Goal: Task Accomplishment & Management: Use online tool/utility

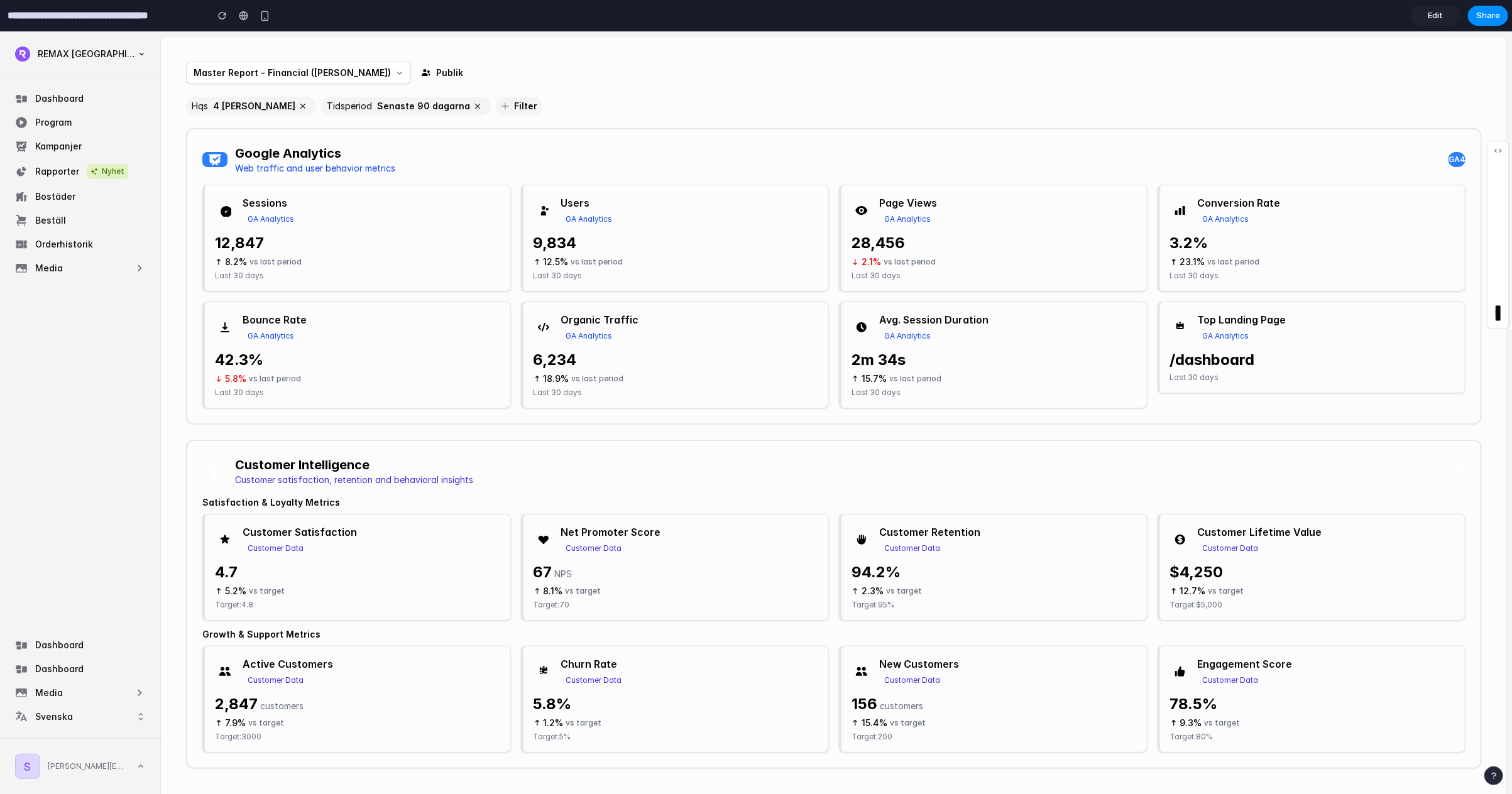
click at [764, 13] on span "Edit" at bounding box center [1436, 16] width 15 height 13
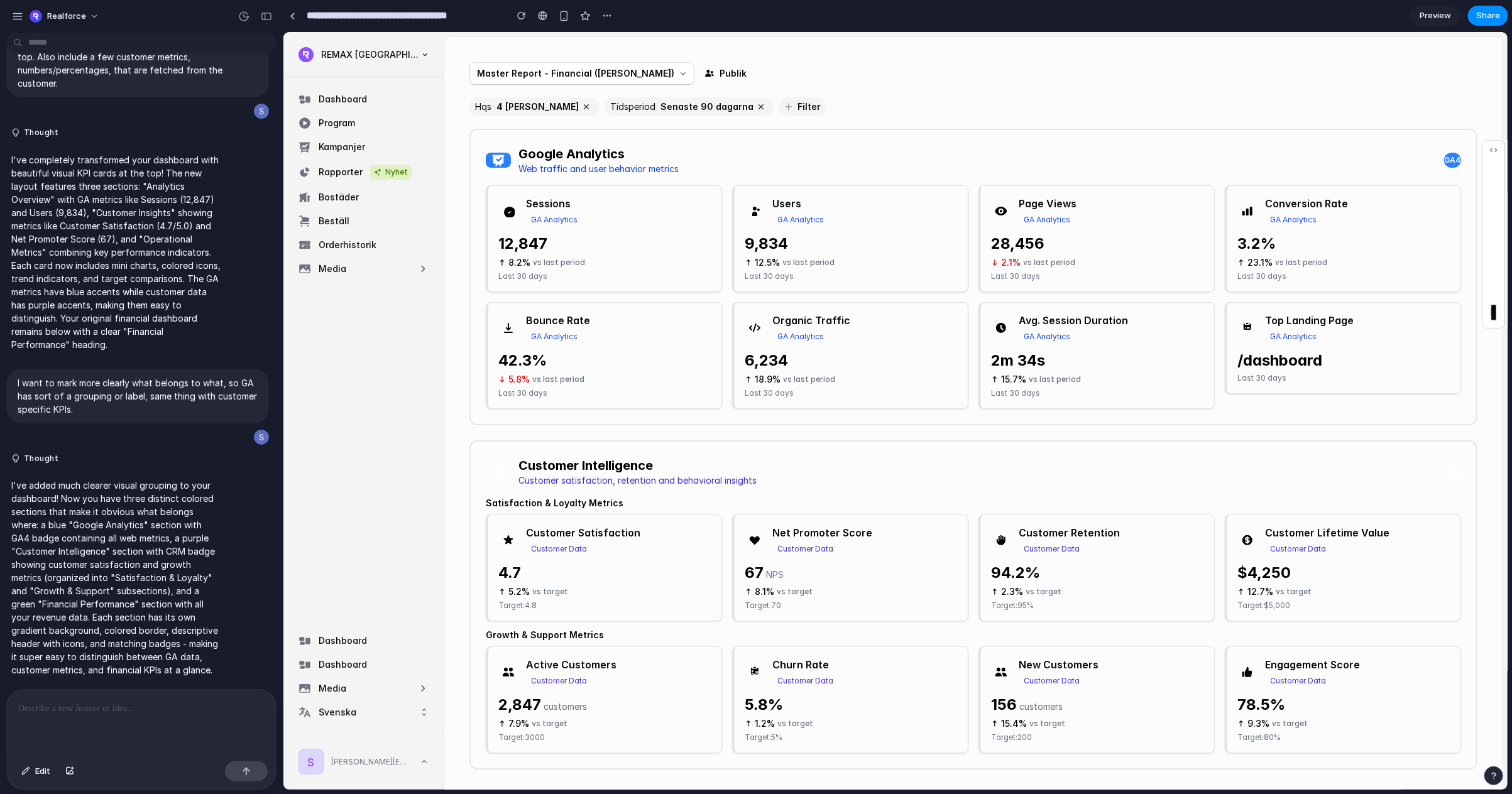
scroll to position [646, 0]
click at [15, 15] on div "button" at bounding box center [17, 16] width 11 height 11
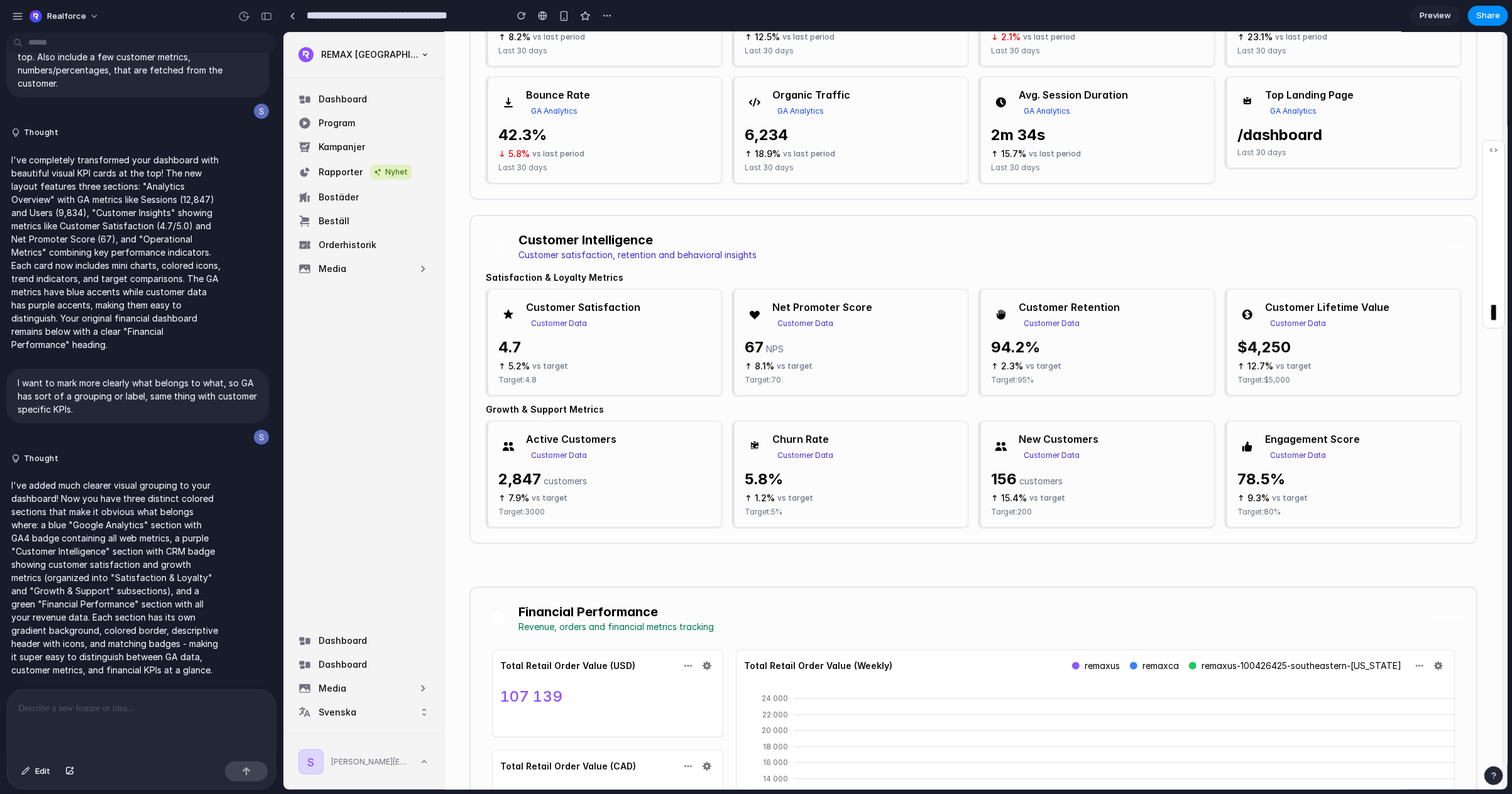
scroll to position [226, 0]
click at [89, 702] on p at bounding box center [141, 709] width 247 height 15
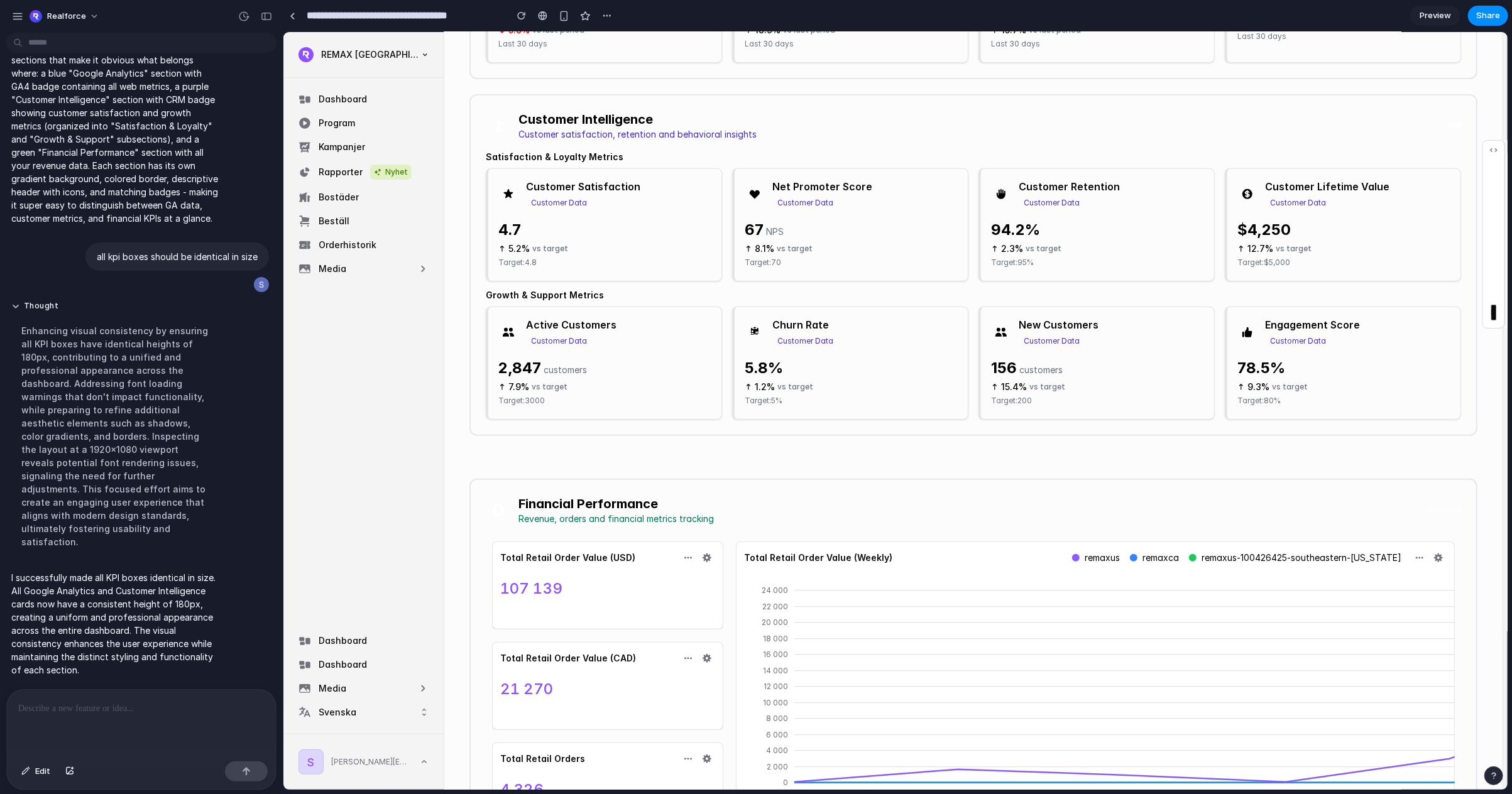
scroll to position [0, 0]
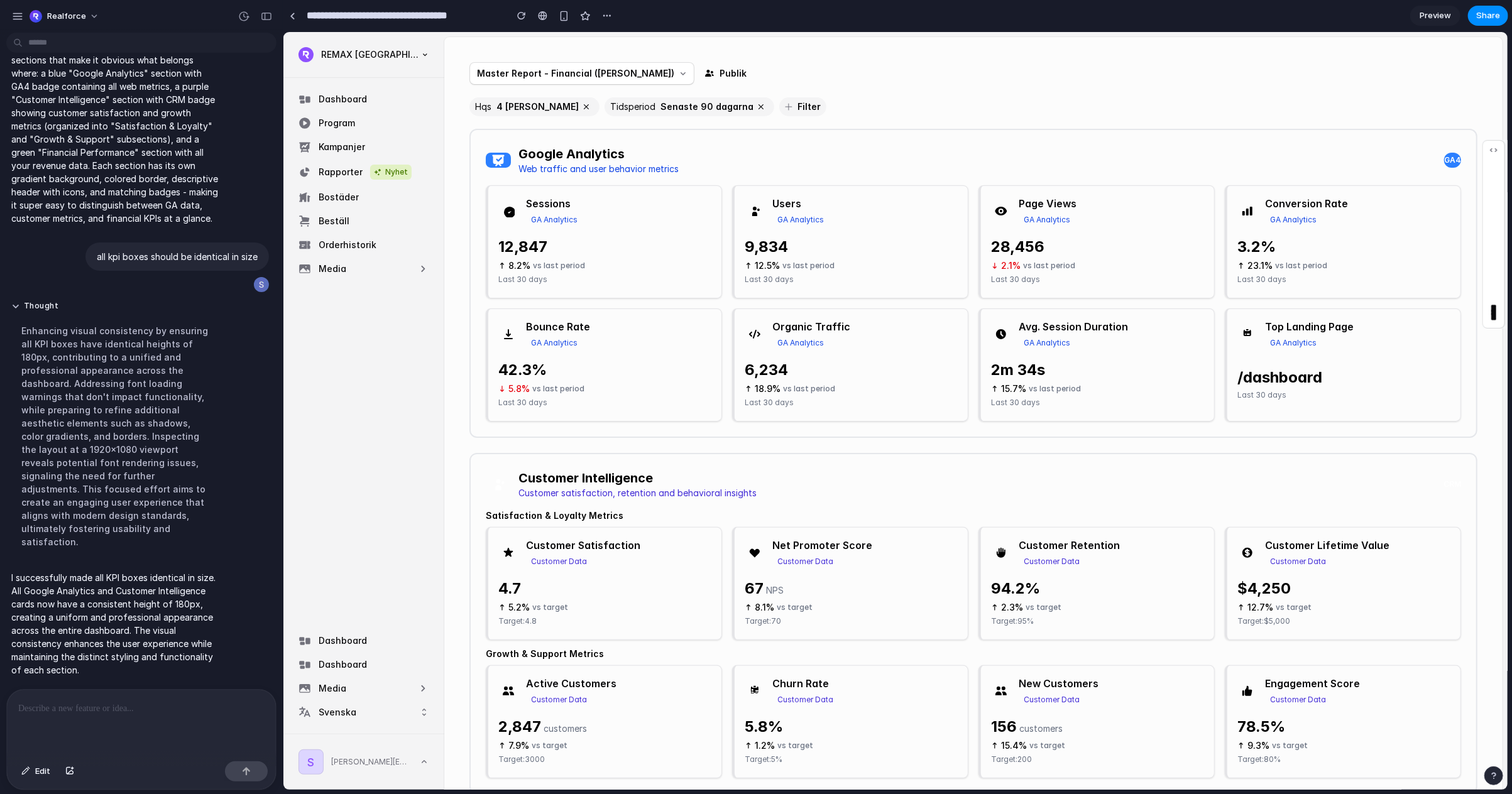
click at [78, 708] on p at bounding box center [141, 709] width 247 height 15
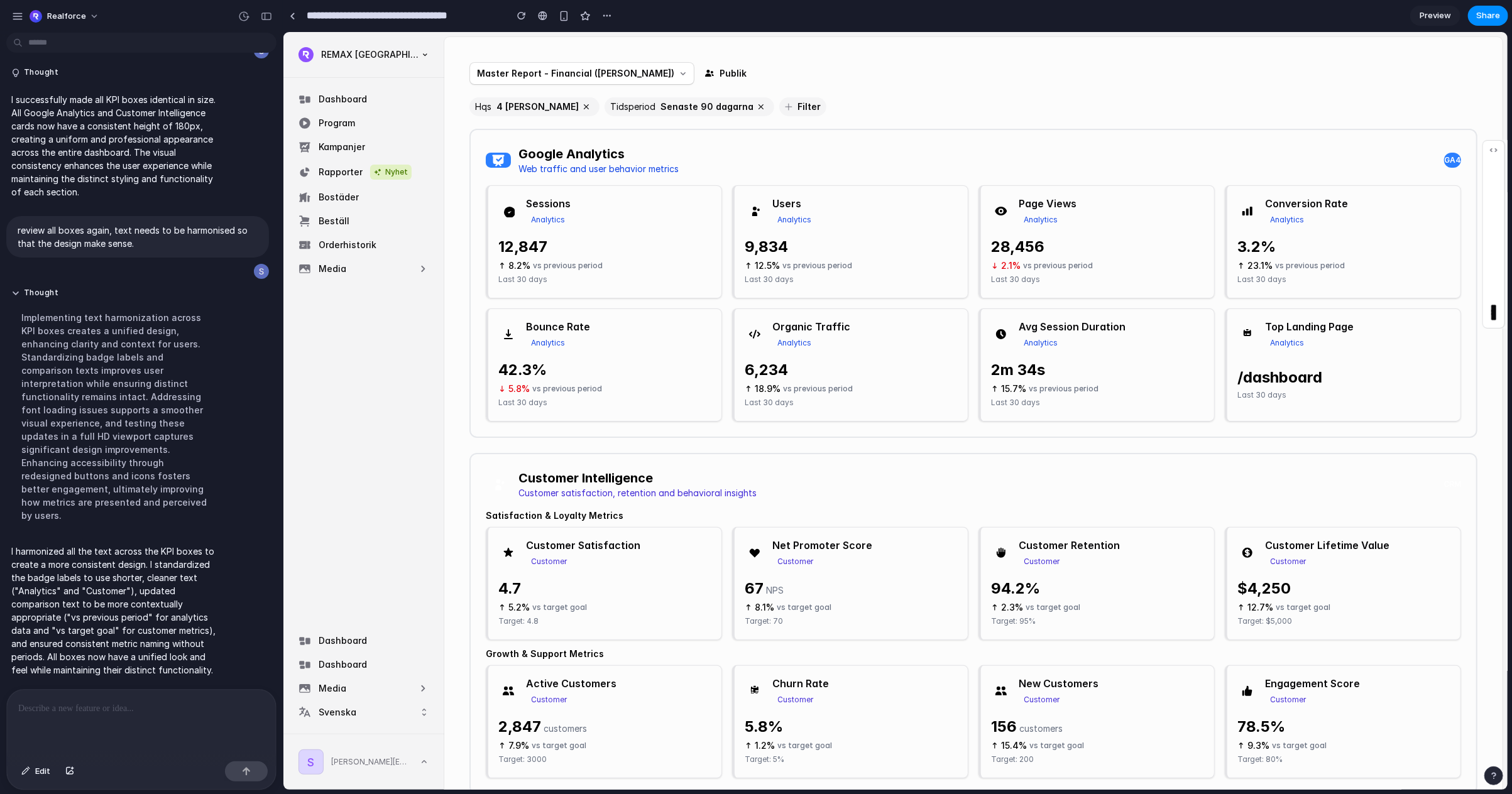
click at [61, 712] on p at bounding box center [141, 709] width 247 height 15
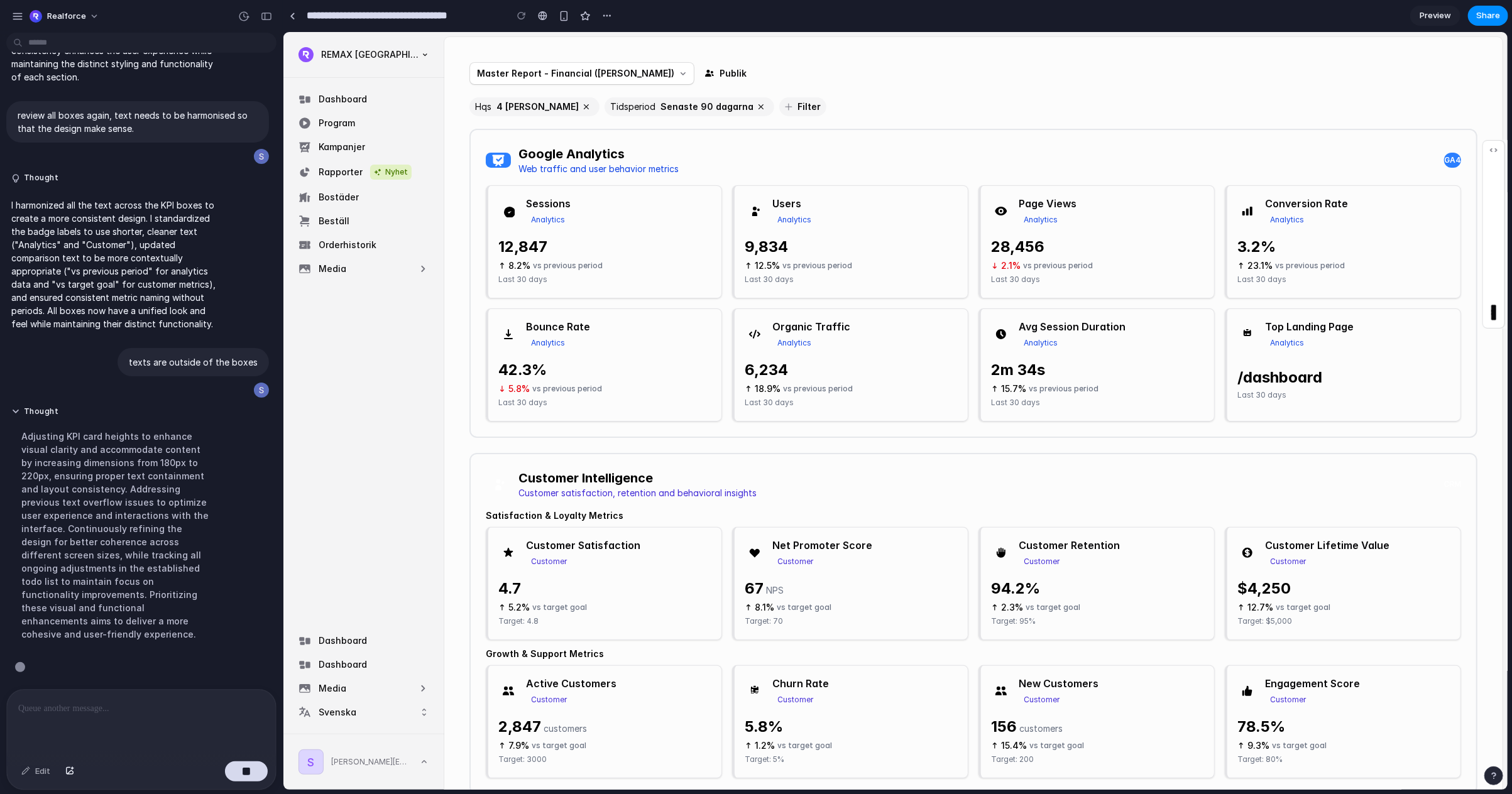
scroll to position [1580, 0]
click at [764, 114] on div "Hqs 4 [PERSON_NAME] Tidsperiod Senaste 90 dagarna Filter" at bounding box center [973, 106] width 1008 height 19
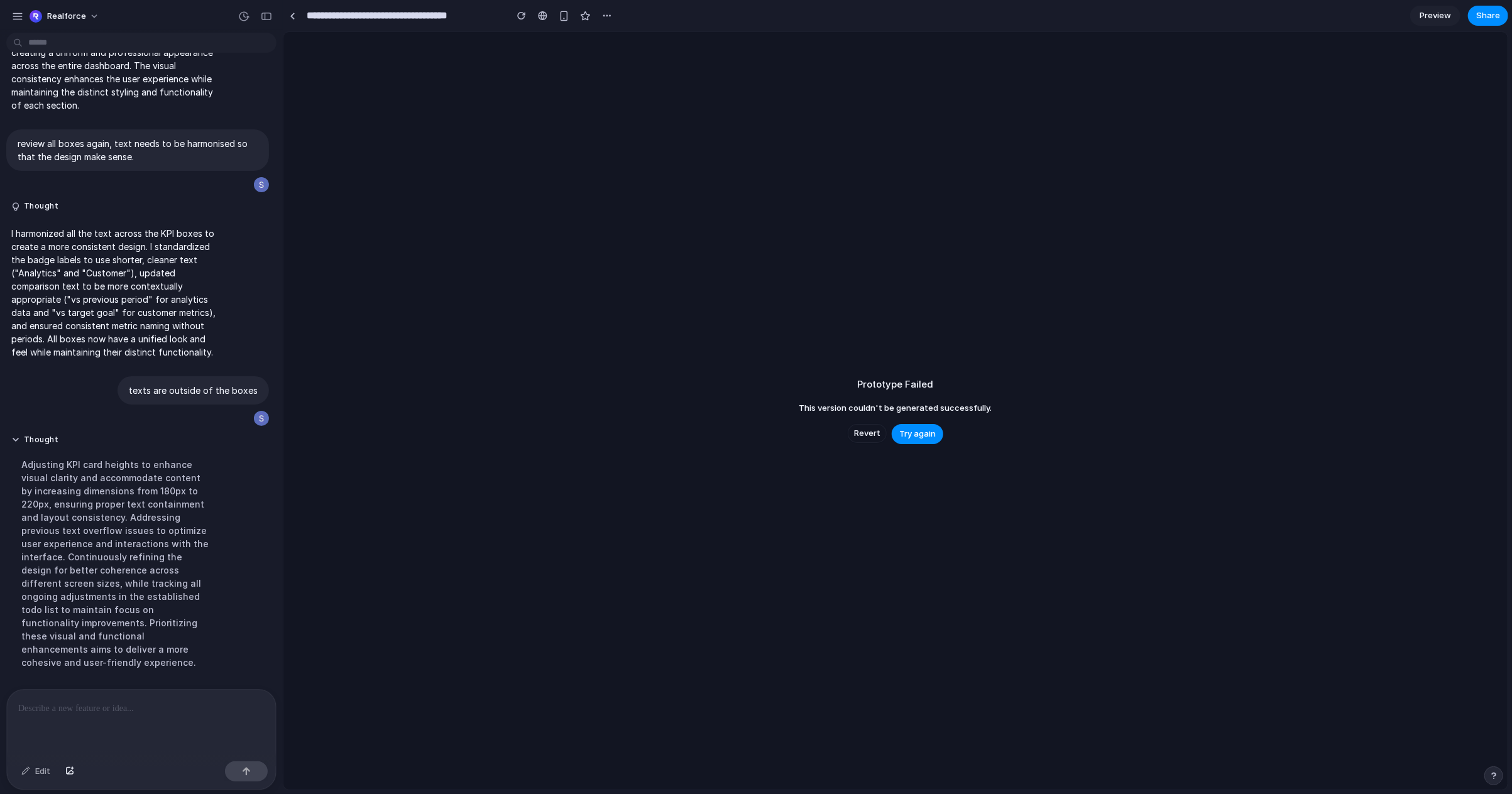
scroll to position [1551, 0]
click at [764, 438] on span "Try again" at bounding box center [917, 434] width 36 height 13
click at [764, 434] on span "Try again" at bounding box center [917, 434] width 36 height 13
click at [244, 17] on div "button" at bounding box center [244, 16] width 11 height 11
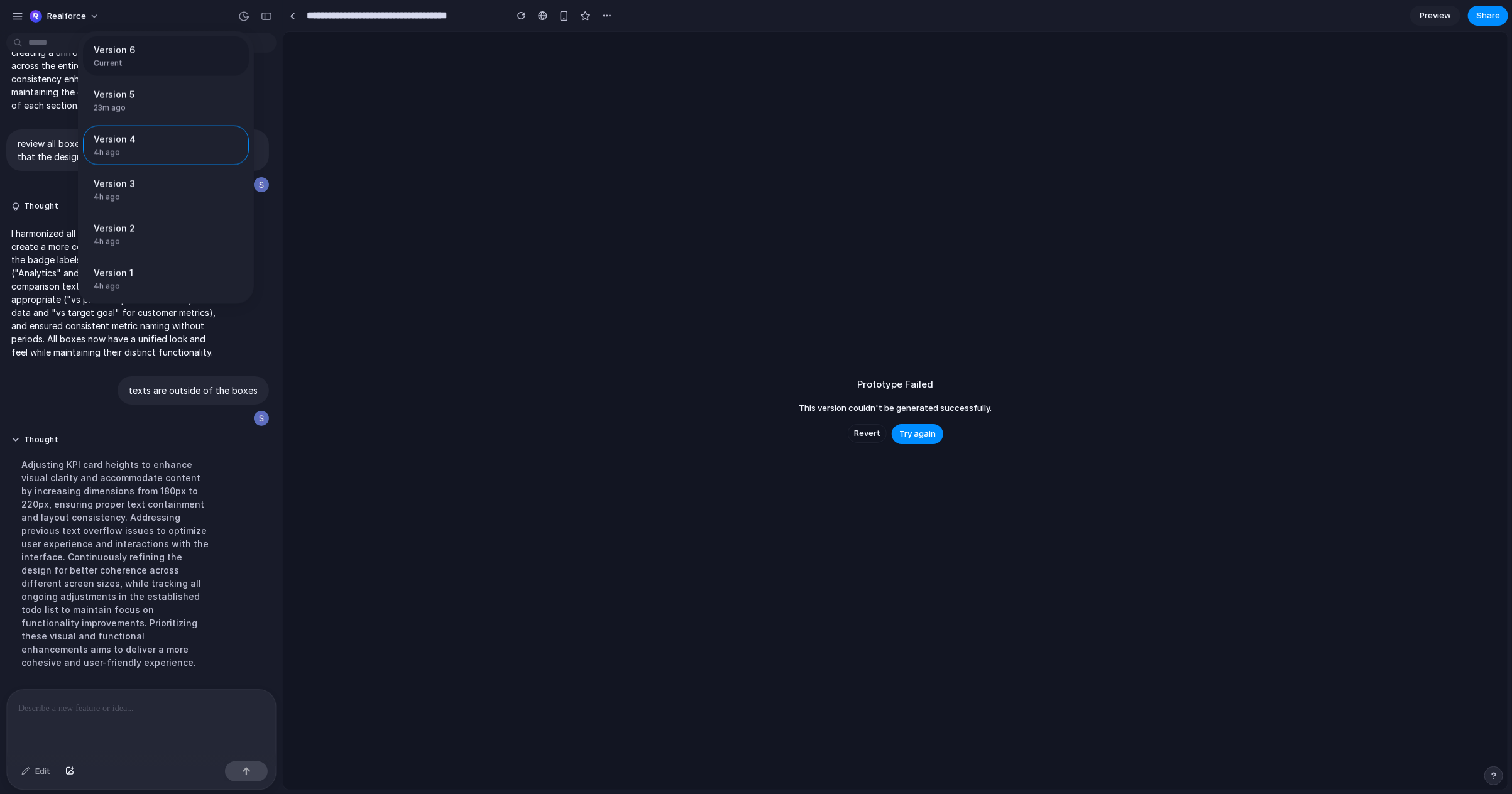
click at [147, 63] on span "Current" at bounding box center [162, 63] width 137 height 11
click at [154, 111] on span "23m ago" at bounding box center [139, 108] width 90 height 11
click at [133, 100] on span "Version 5" at bounding box center [139, 94] width 90 height 13
click at [210, 101] on span "Restore" at bounding box center [215, 101] width 31 height 13
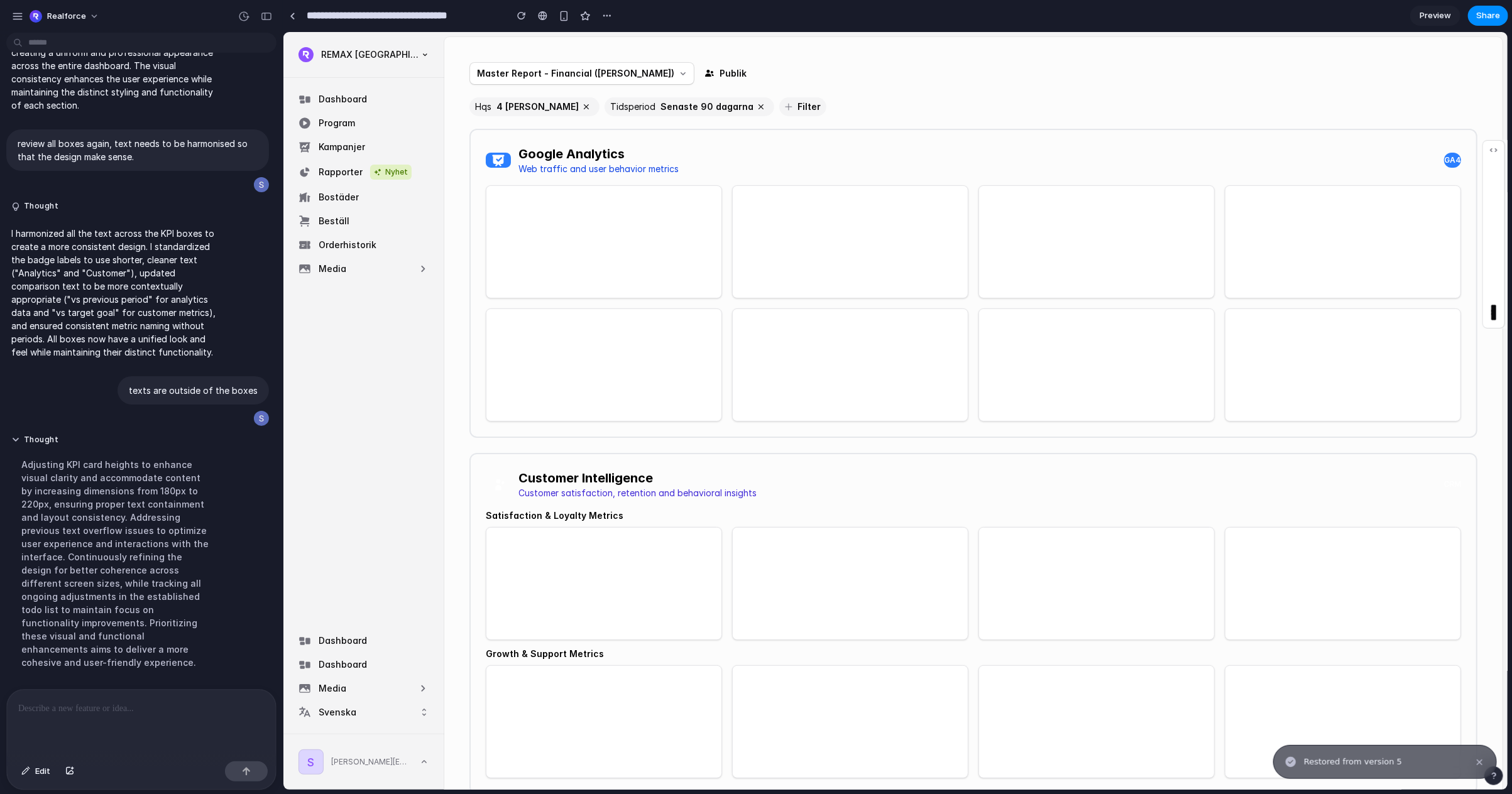
scroll to position [0, 0]
